Goal: Task Accomplishment & Management: Manage account settings

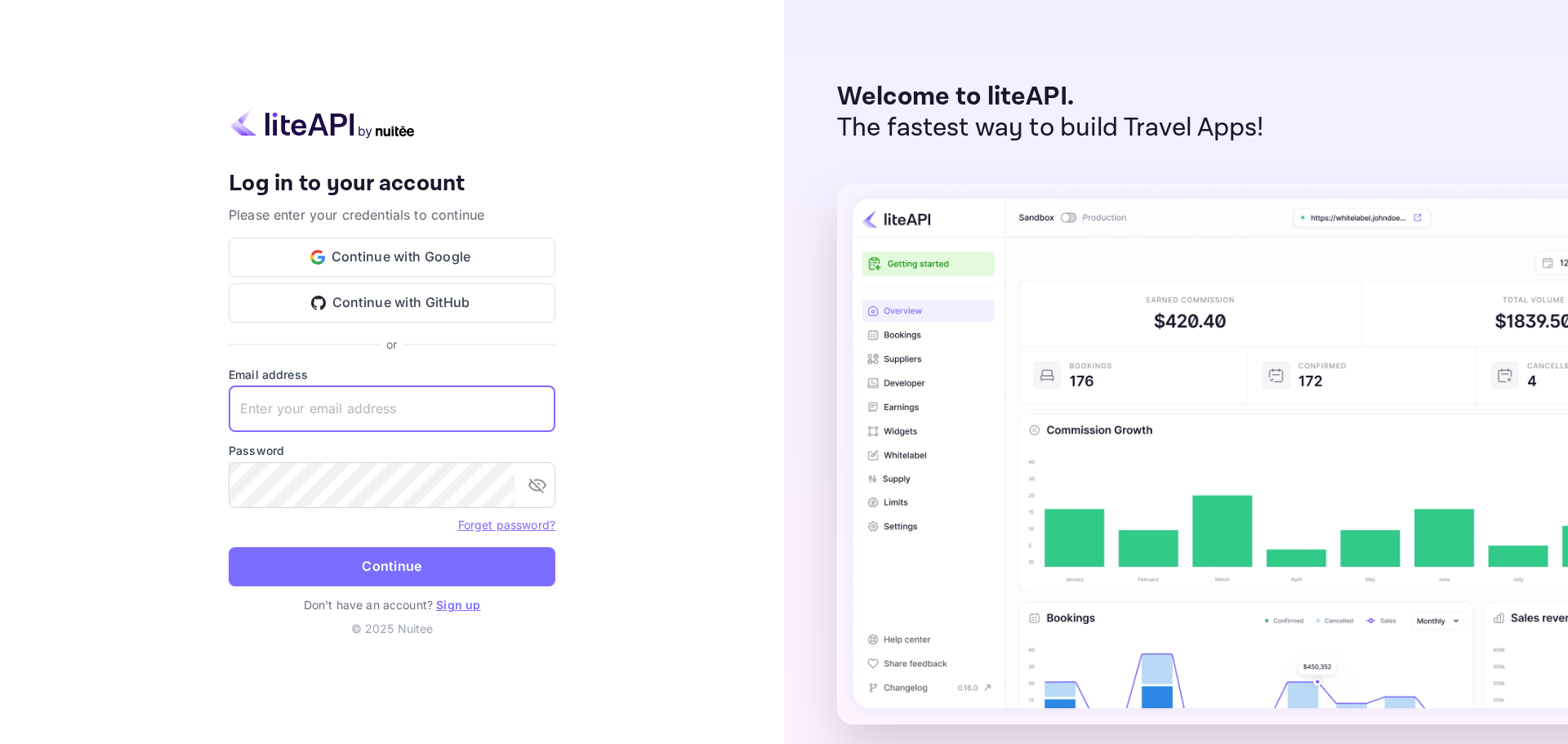
click at [394, 405] on input "text" at bounding box center [391, 409] width 327 height 46
paste input "[EMAIL_ADDRESS][DOMAIN_NAME]"
type input "[EMAIL_ADDRESS][DOMAIN_NAME]"
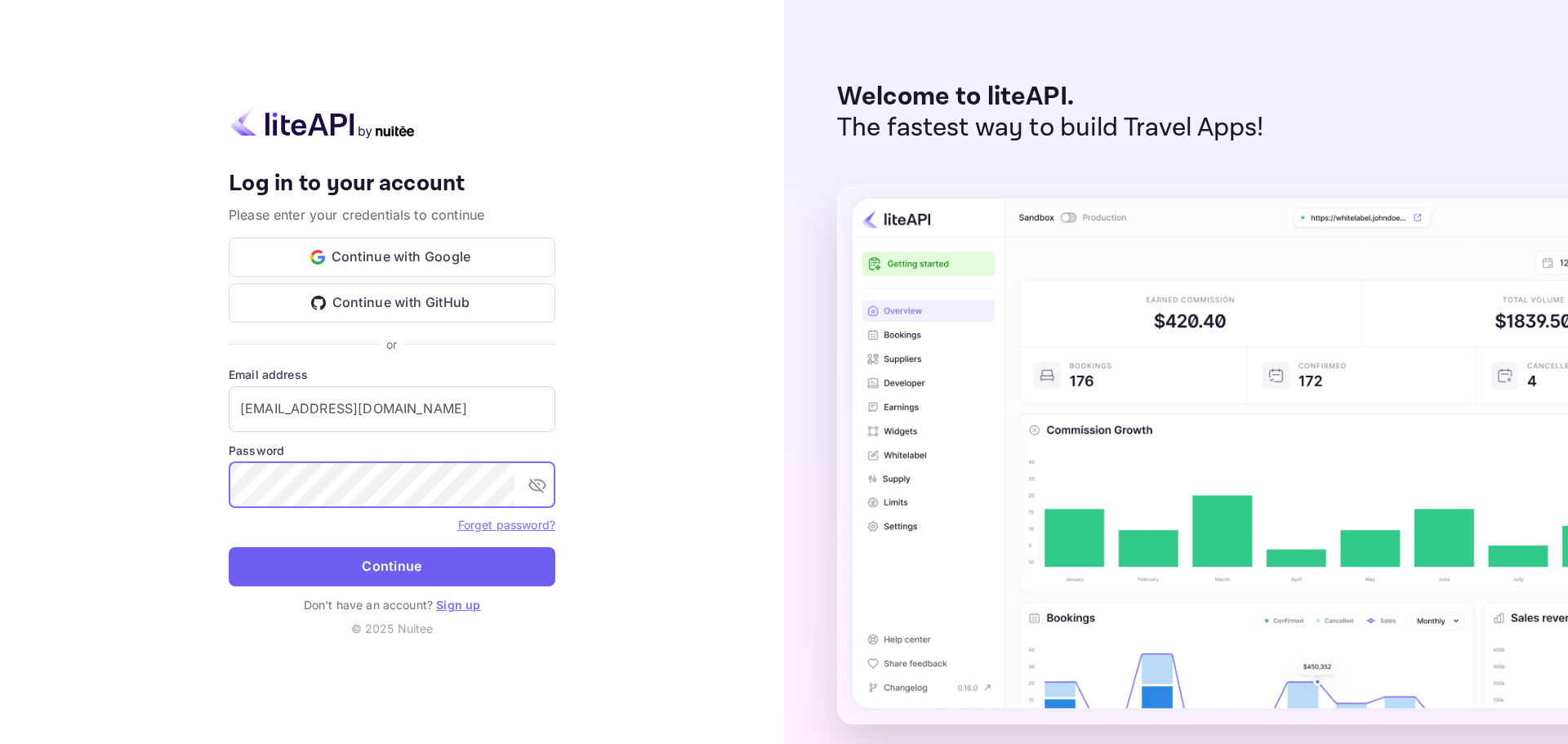
click at [389, 573] on button "Continue" at bounding box center [391, 567] width 327 height 39
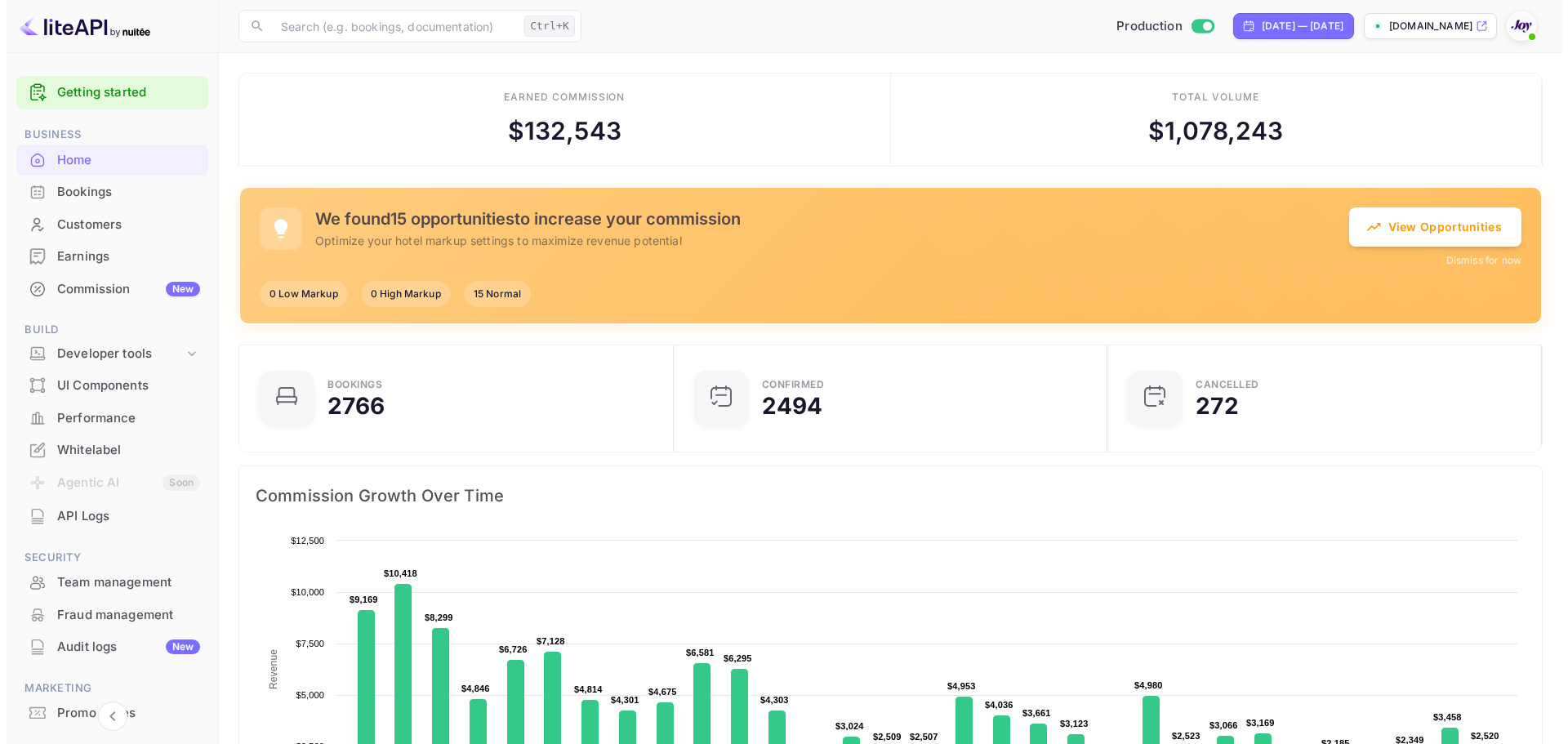
scroll to position [13, 13]
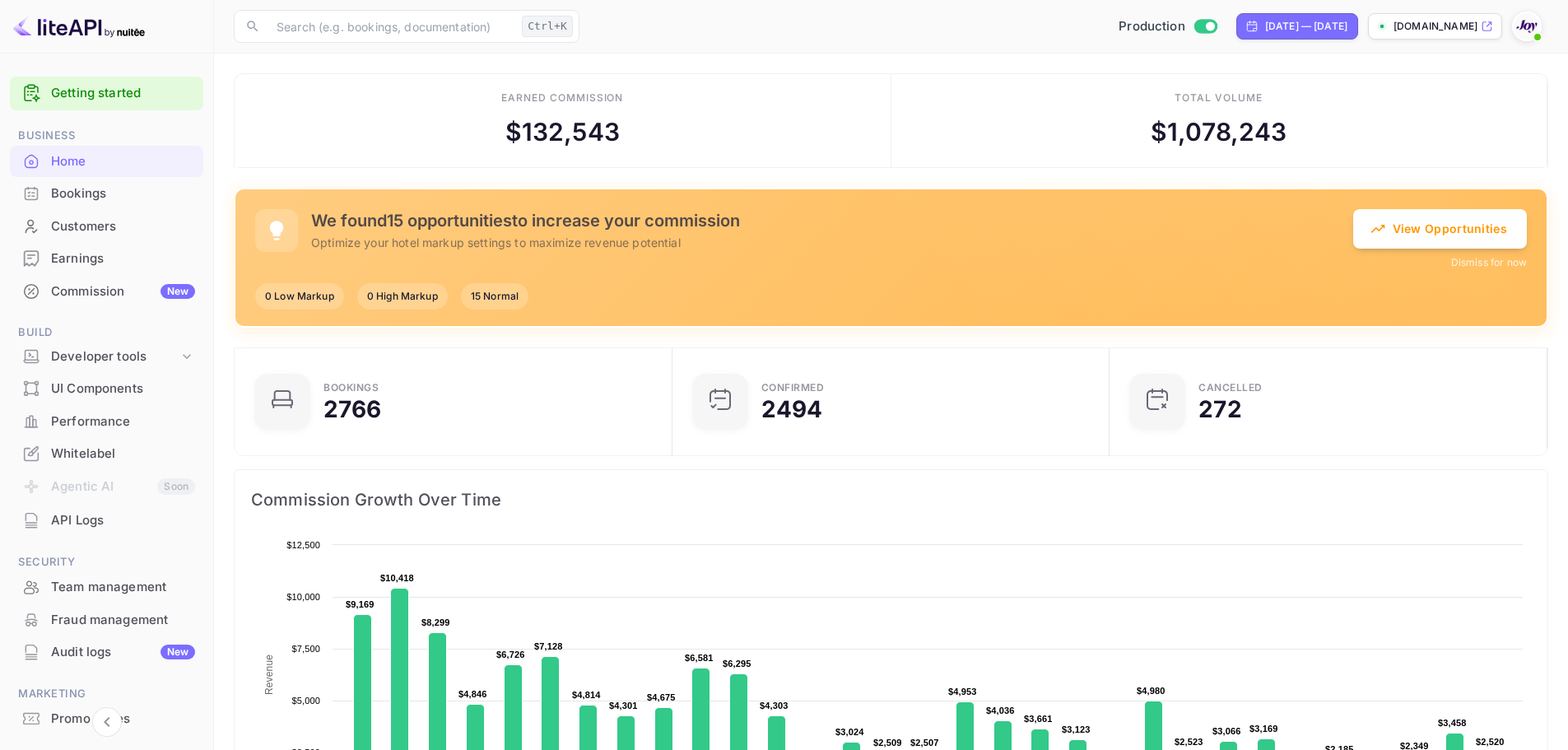
click at [52, 187] on div "Bookings" at bounding box center [123, 194] width 144 height 19
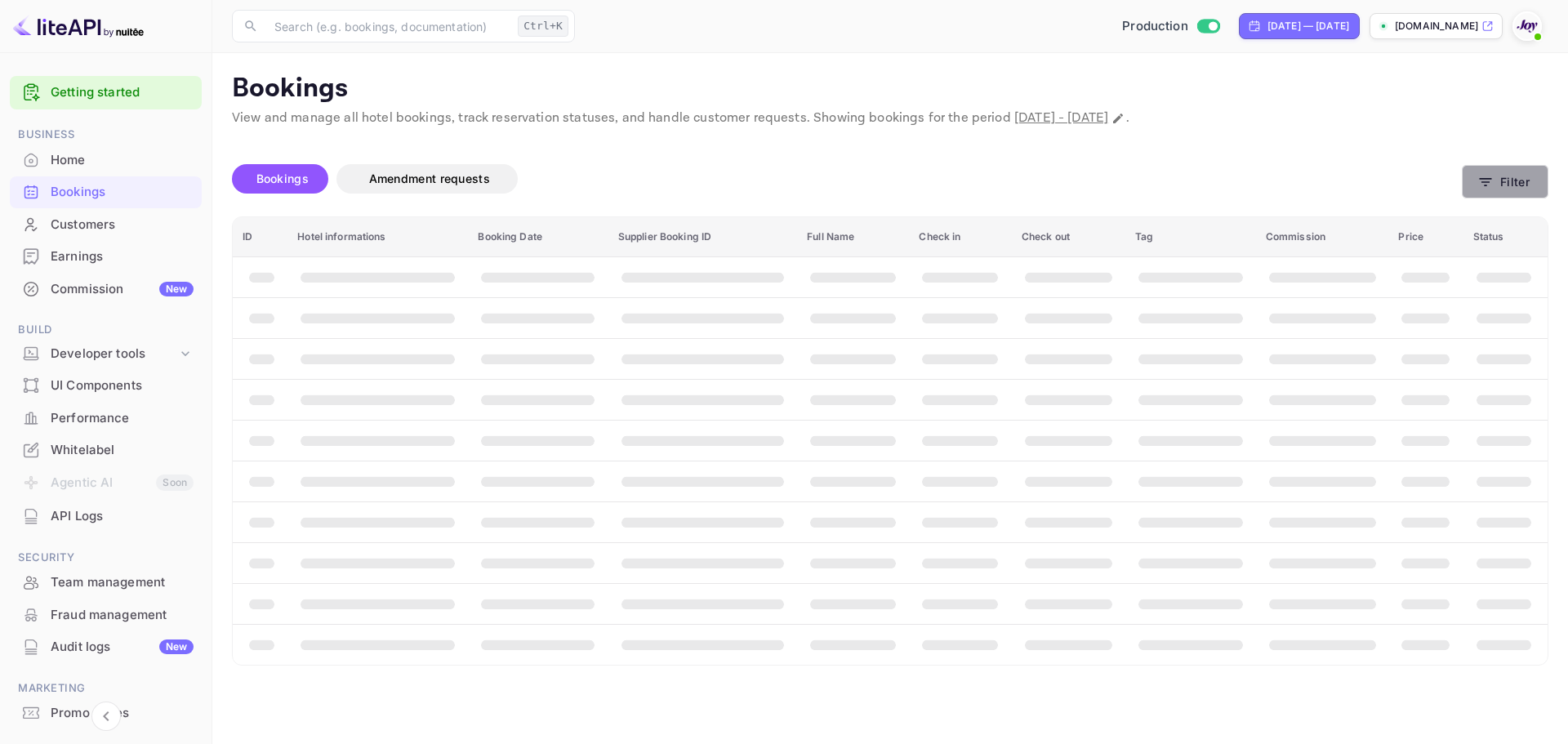
click at [1500, 175] on button "Filter" at bounding box center [1505, 182] width 86 height 33
